Goal: Navigation & Orientation: Find specific page/section

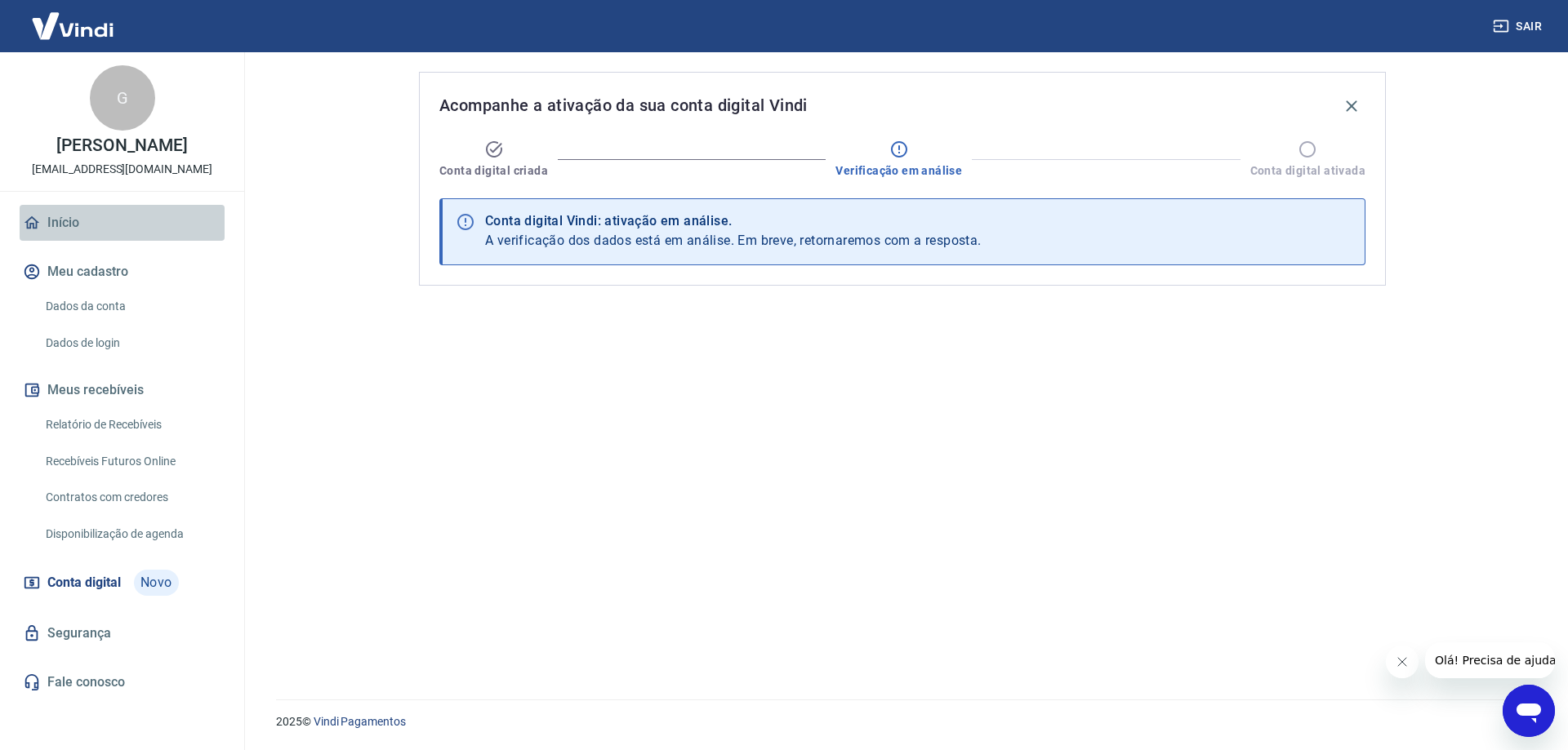
click at [68, 222] on link "Início" at bounding box center [122, 223] width 205 height 36
